Goal: Task Accomplishment & Management: Use online tool/utility

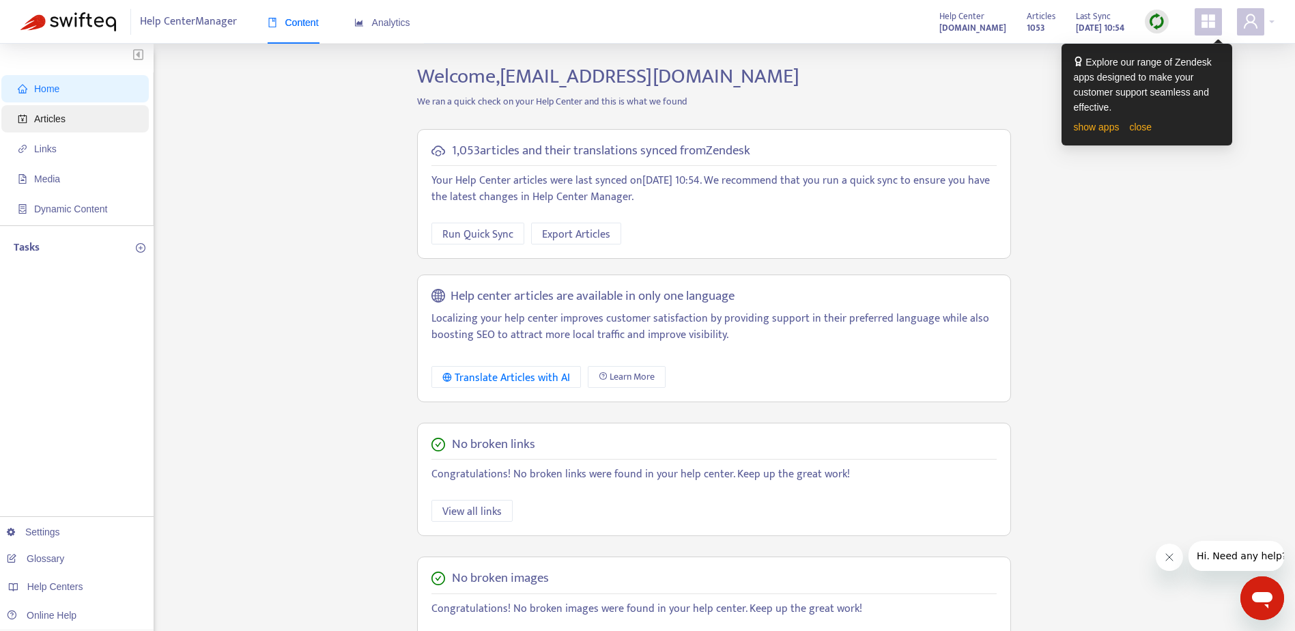
click at [65, 115] on span "Articles" at bounding box center [78, 118] width 120 height 27
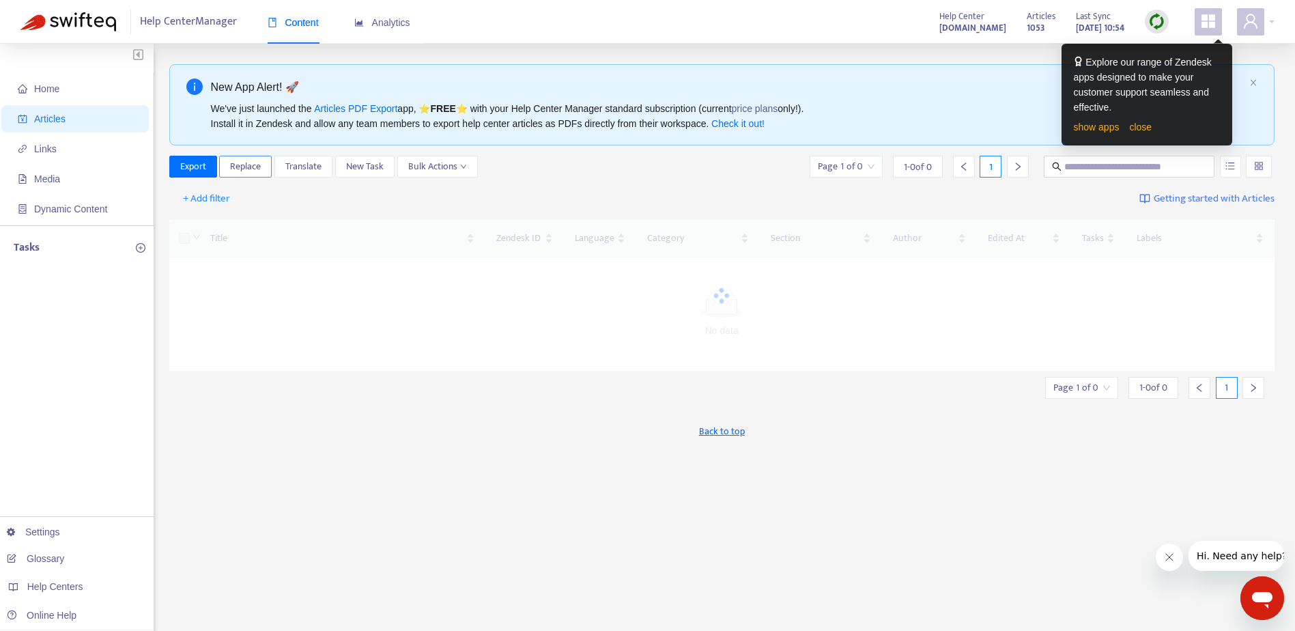
click at [246, 163] on span "Replace" at bounding box center [245, 166] width 31 height 15
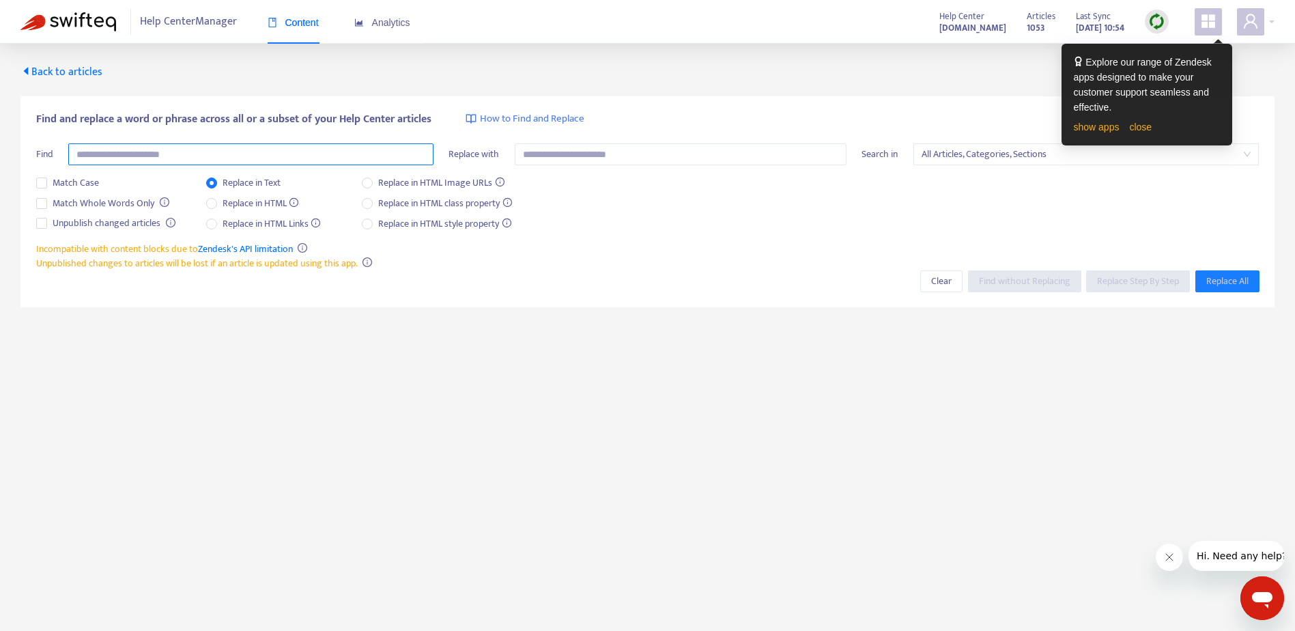
click at [179, 154] on input "text" at bounding box center [250, 154] width 365 height 22
type input "**********"
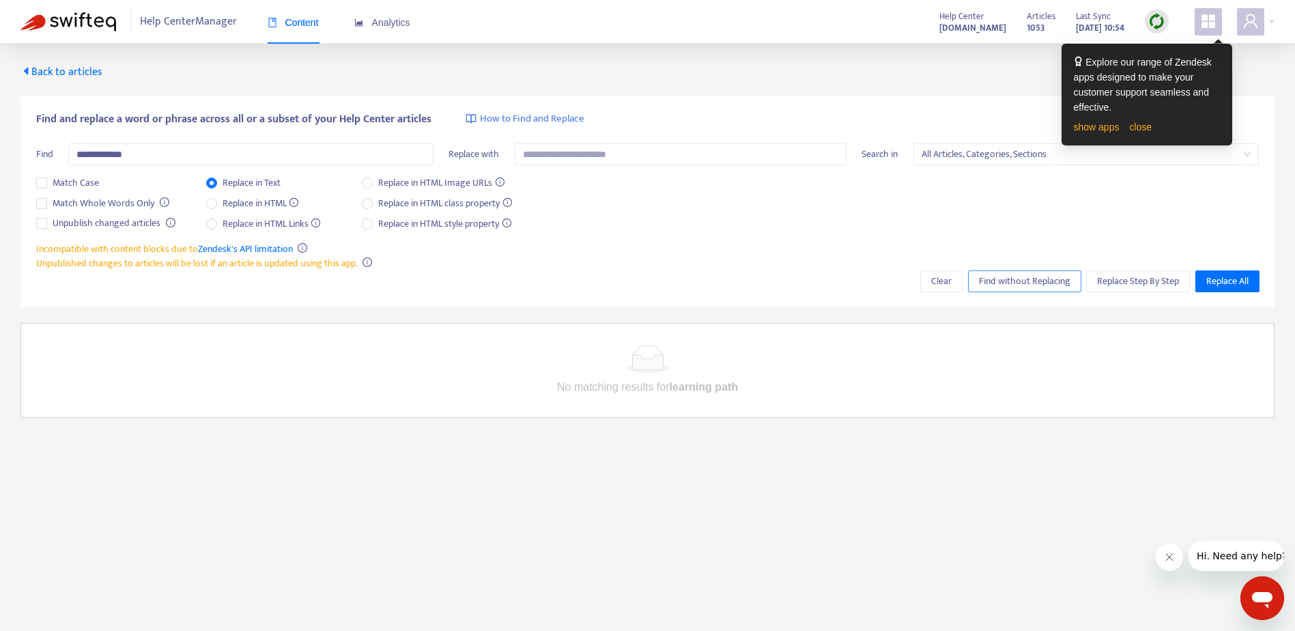
click at [995, 284] on span "Find without Replacing" at bounding box center [1024, 281] width 91 height 15
click at [1137, 131] on link "close" at bounding box center [1140, 127] width 23 height 11
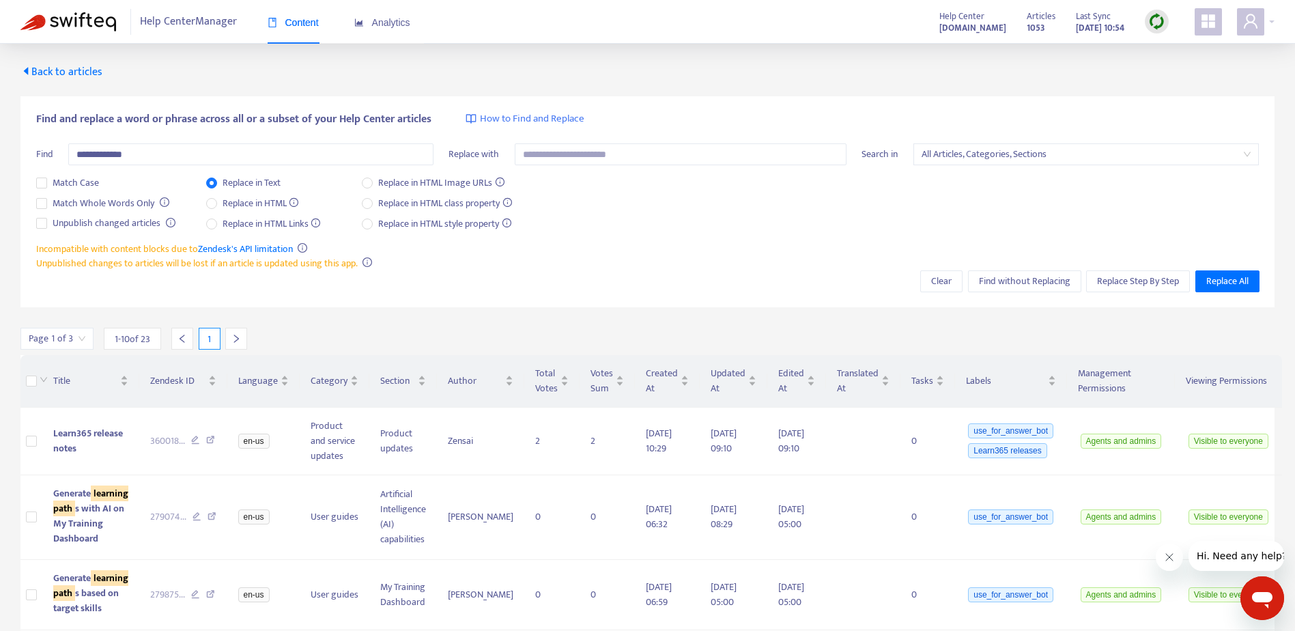
click at [24, 69] on icon "caret-left" at bounding box center [25, 71] width 11 height 11
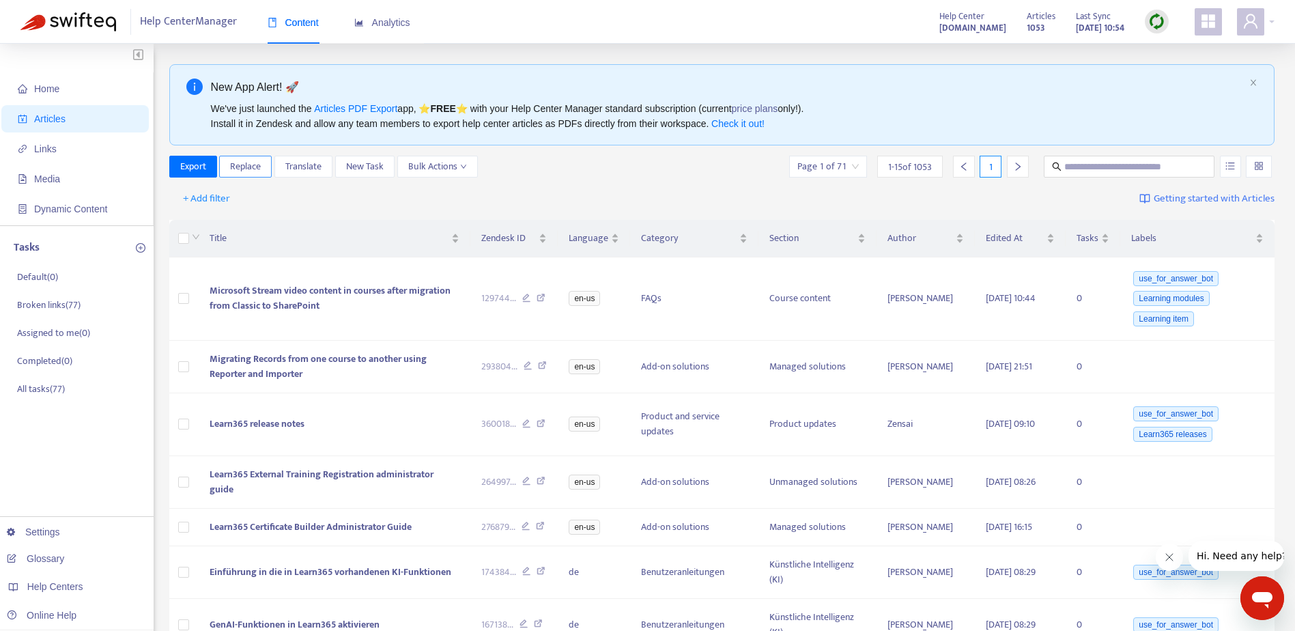
click at [252, 170] on span "Replace" at bounding box center [245, 166] width 31 height 15
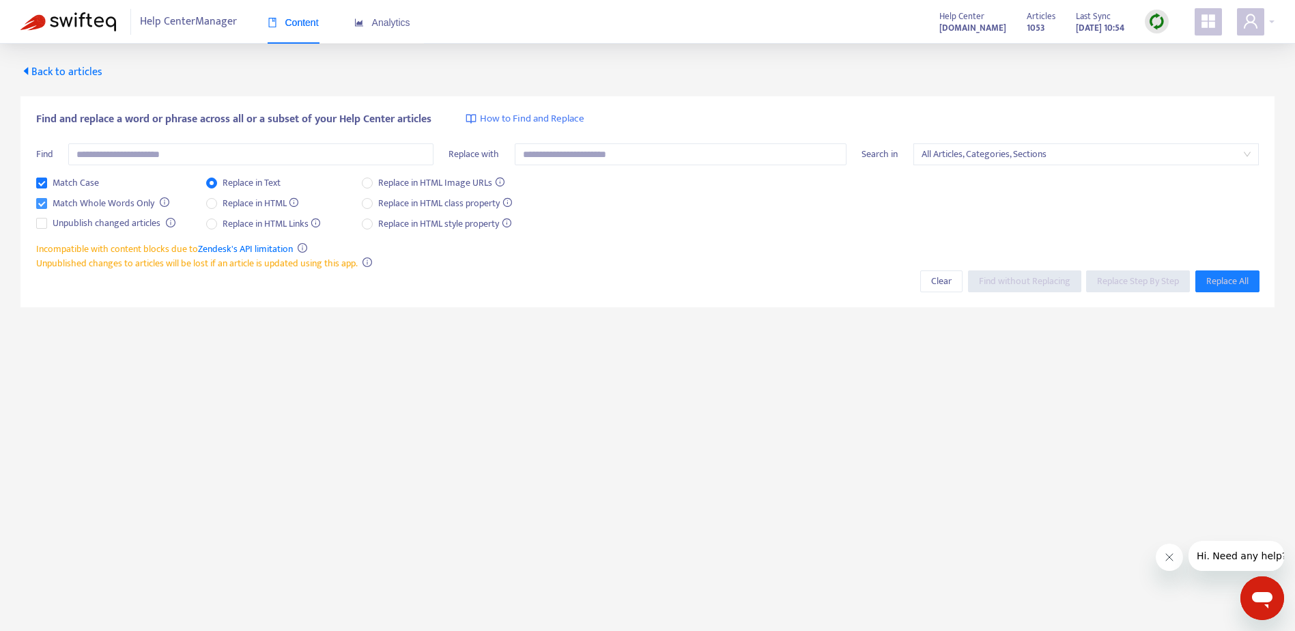
click at [76, 199] on span "Match Whole Words Only" at bounding box center [103, 203] width 113 height 15
click at [55, 184] on span "Match Case" at bounding box center [75, 182] width 57 height 15
click at [132, 158] on input "text" at bounding box center [250, 154] width 365 height 22
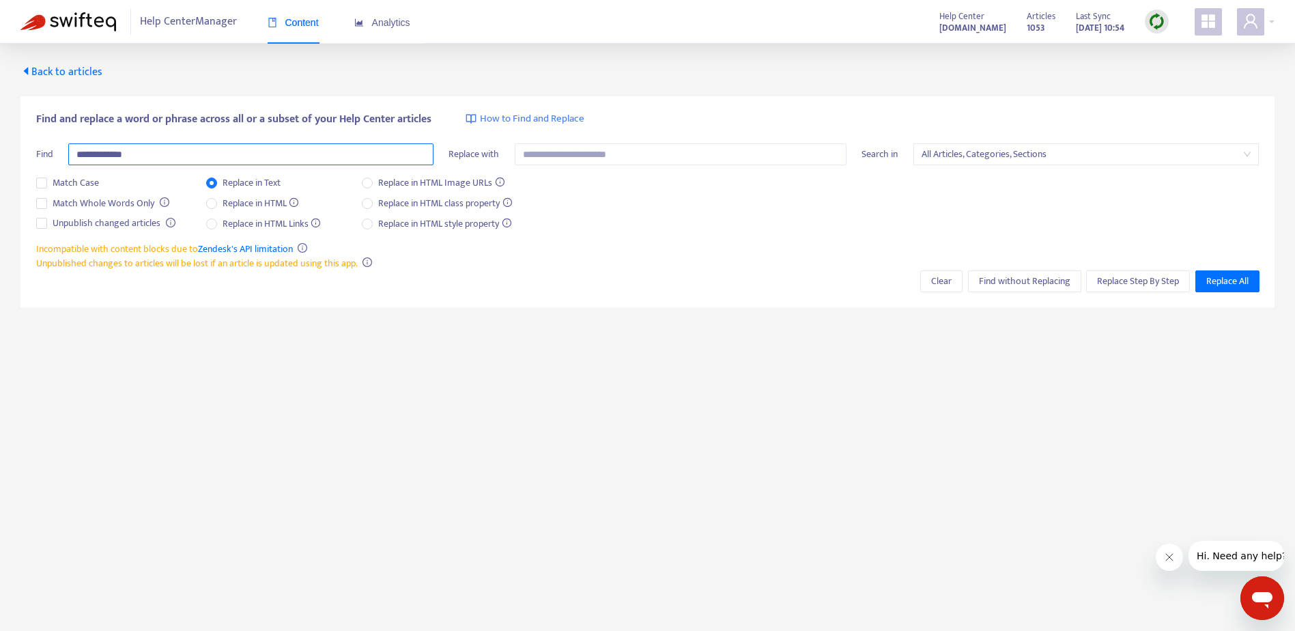
type input "**********"
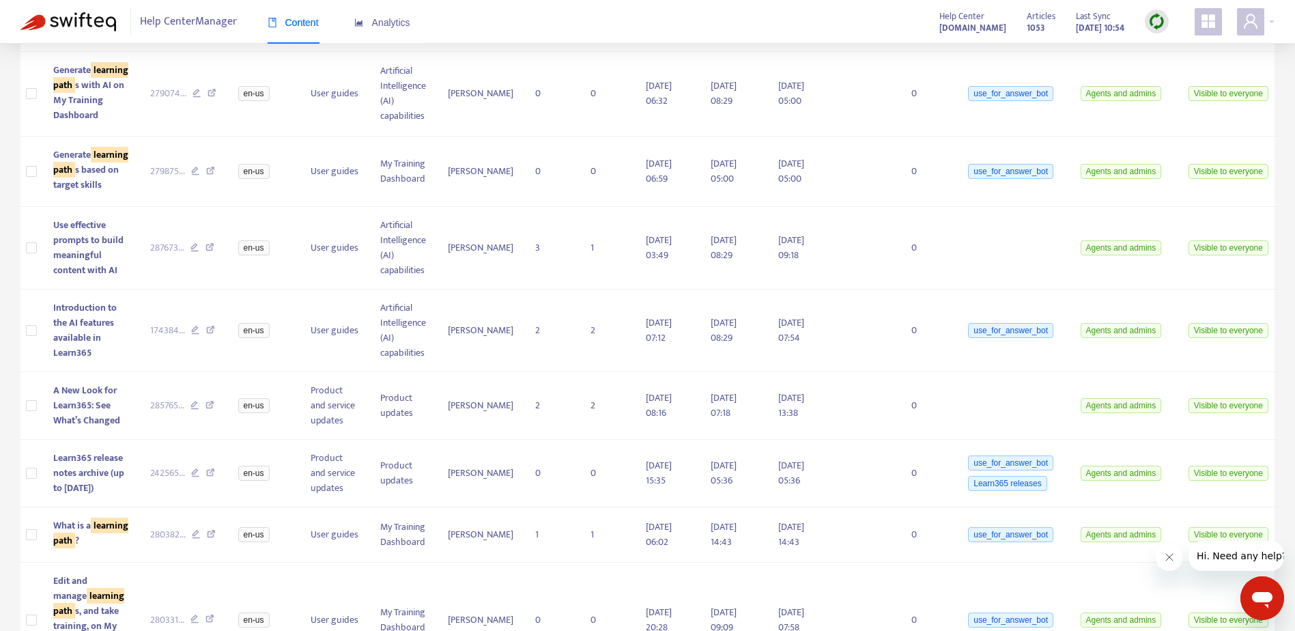
scroll to position [430, 0]
